Goal: Task Accomplishment & Management: Manage account settings

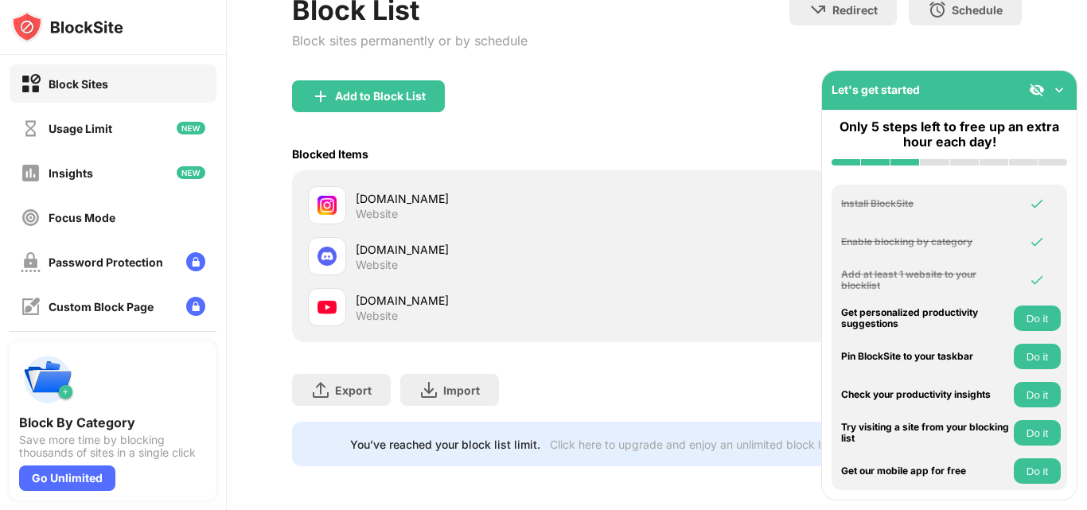
scroll to position [119, 0]
click at [1053, 95] on img at bounding box center [1059, 90] width 16 height 16
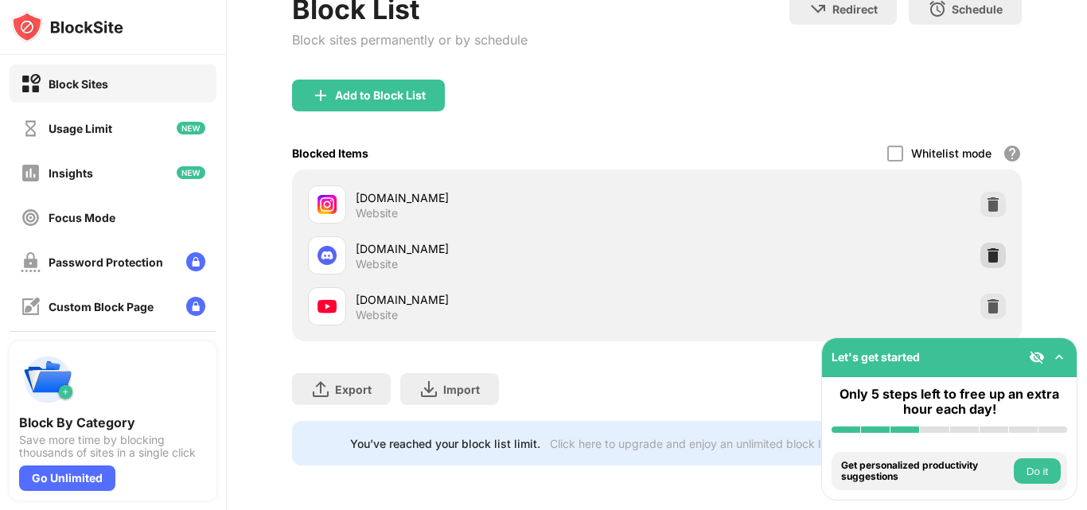
click at [981, 243] on div at bounding box center [992, 255] width 25 height 25
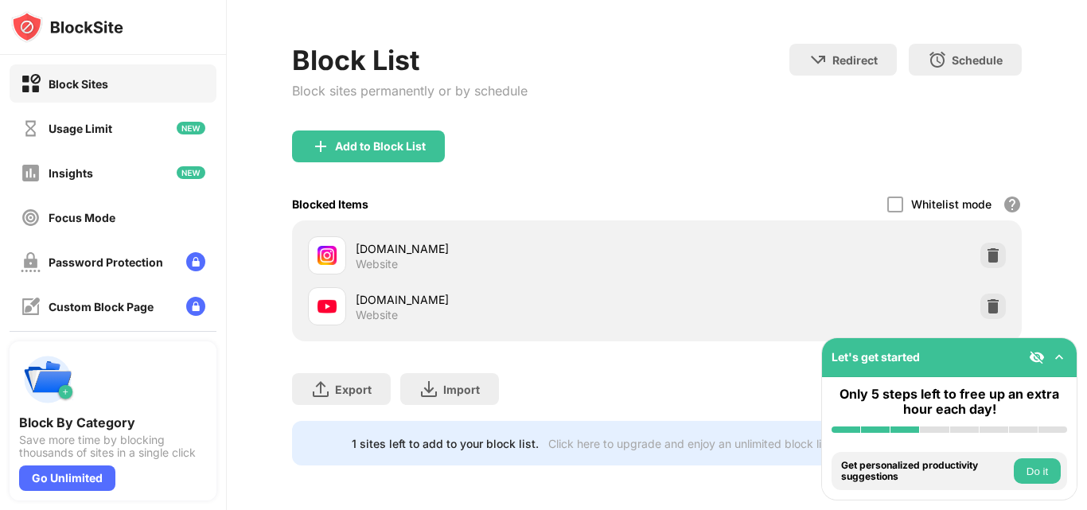
scroll to position [68, 0]
